Goal: Task Accomplishment & Management: Use online tool/utility

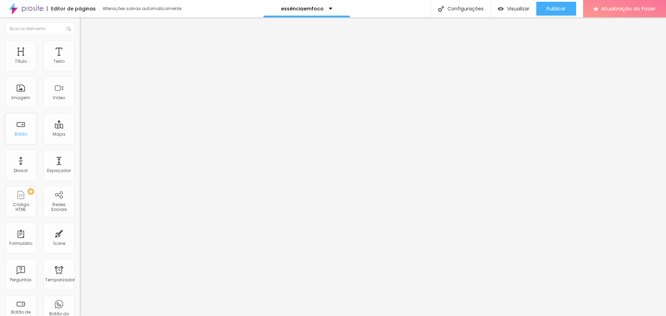
click at [20, 130] on div "Botão" at bounding box center [20, 128] width 31 height 31
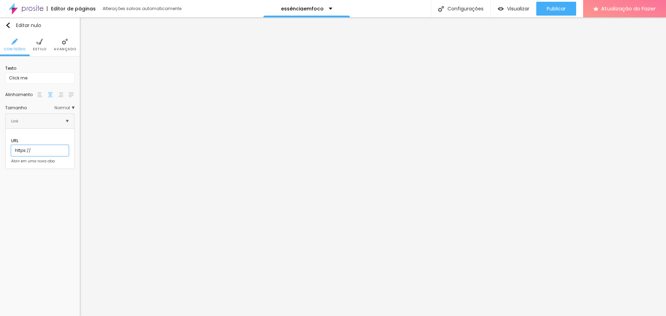
click at [40, 145] on input "https://" at bounding box center [40, 150] width 58 height 11
paste input "[URL][DOMAIN_NAME]"
type input "https://[URL][DOMAIN_NAME]"
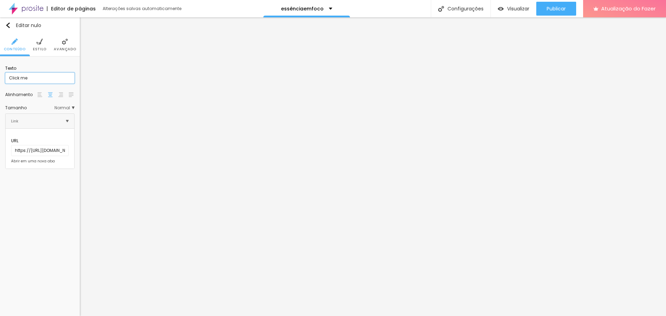
click at [31, 75] on input "Click me" at bounding box center [39, 78] width 69 height 11
type input "C"
type input "CONHEÇA O FIDELÍSSIMA"
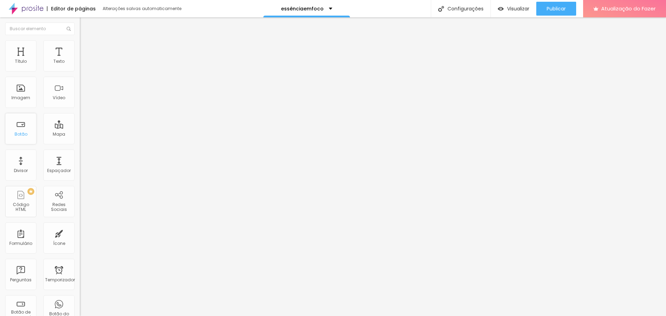
click at [26, 137] on font "Botão" at bounding box center [21, 134] width 13 height 6
click at [62, 270] on div "Botão do WhatsApp" at bounding box center [58, 276] width 31 height 31
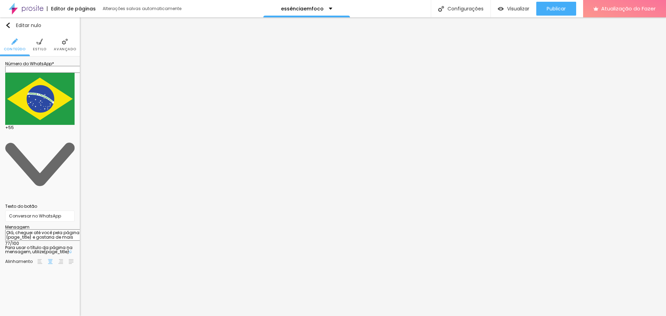
scroll to position [0, 0]
click at [45, 73] on input "text" at bounding box center [46, 69] width 83 height 7
type input "[PHONE_NUMBER]"
drag, startPoint x: 46, startPoint y: 133, endPoint x: 3, endPoint y: 116, distance: 45.5
click at [3, 116] on div "Número do WhatsApp * [PHONE_NUMBER] + 55 Texto do botão Conversar no WhatsApp M…" at bounding box center [40, 166] width 80 height 218
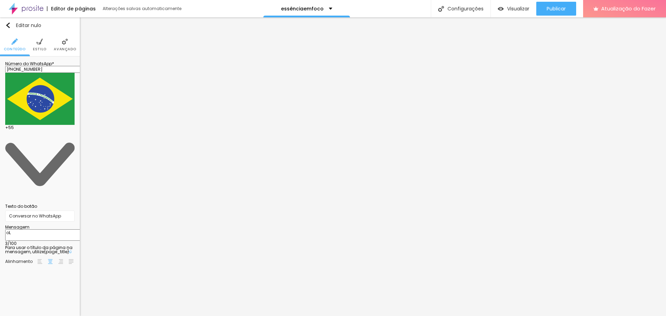
type textarea "o"
type textarea "OLÁ! Quero mais informações sobre o Essência em foco."
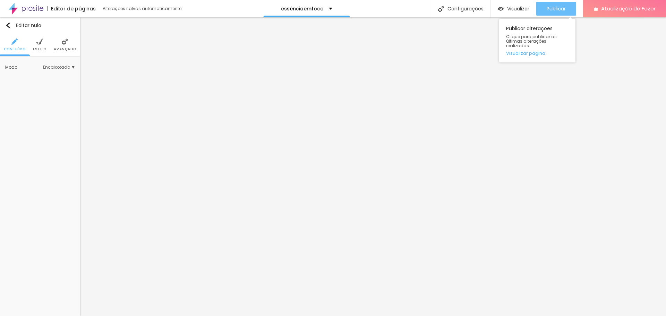
click at [559, 7] on font "Publicar" at bounding box center [556, 8] width 19 height 7
click at [554, 7] on font "Publicar" at bounding box center [556, 8] width 19 height 7
